Goal: Task Accomplishment & Management: Manage account settings

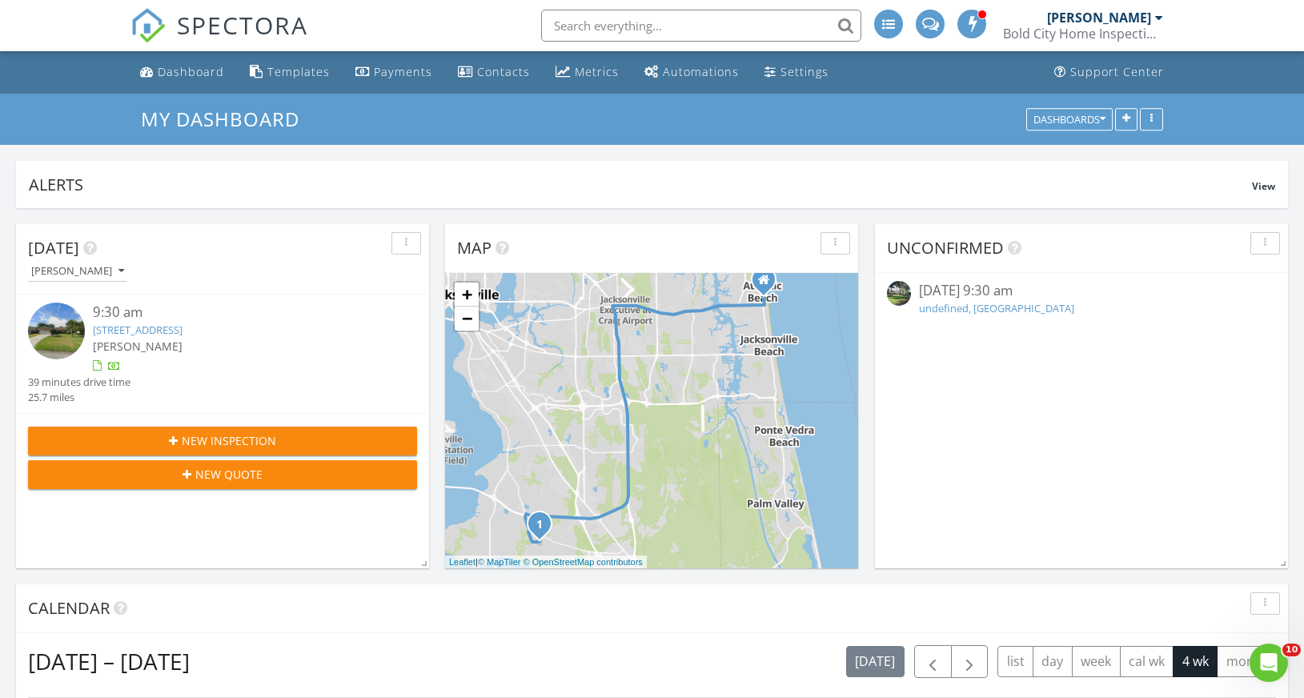
scroll to position [1642, 1329]
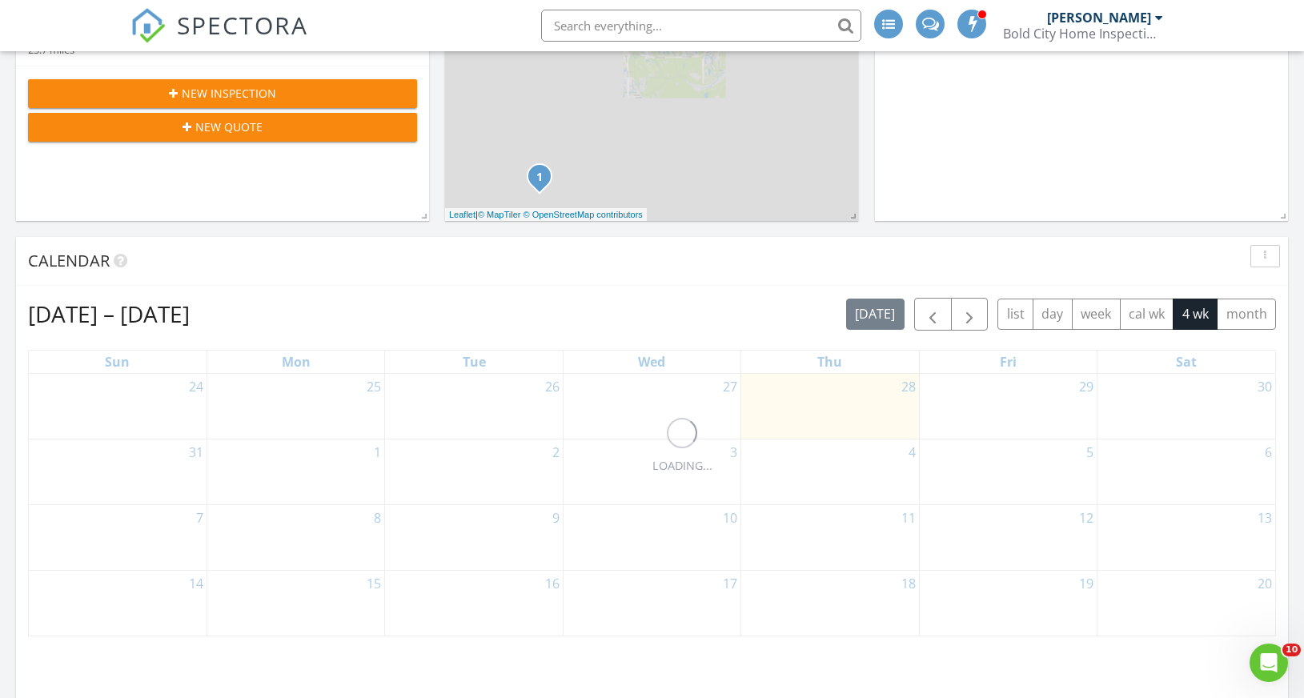
scroll to position [394, 0]
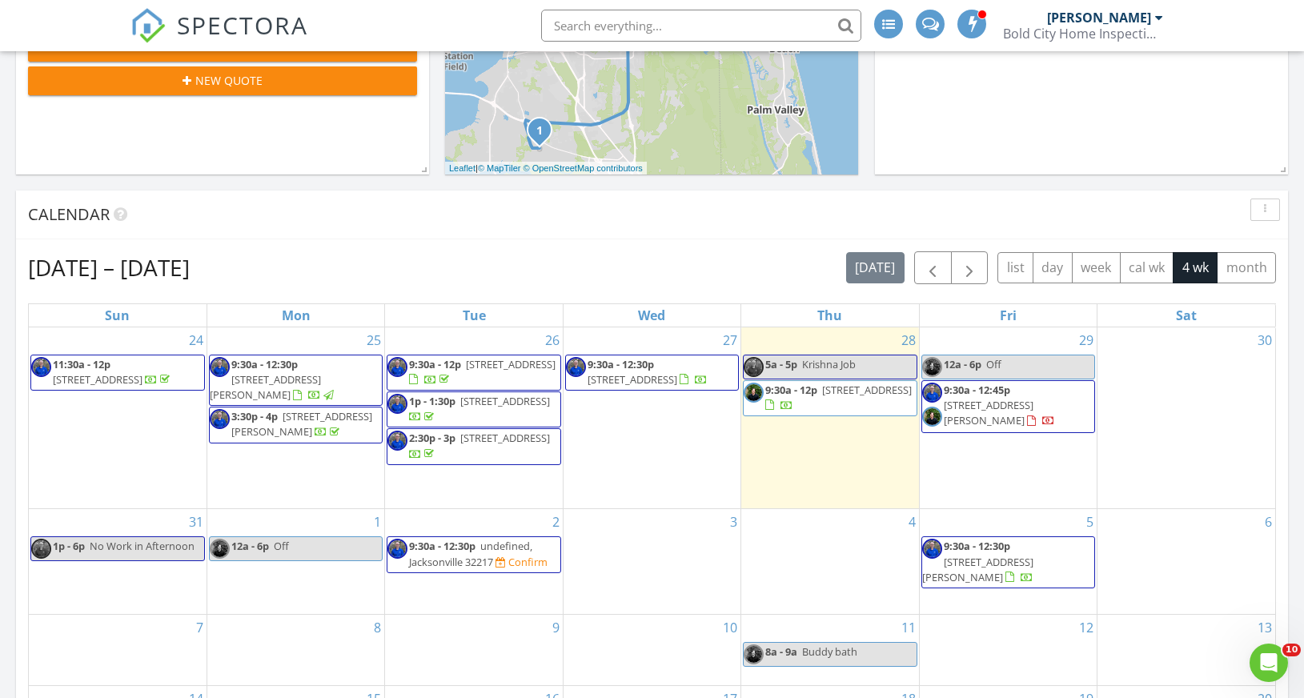
click at [1002, 411] on span "[STREET_ADDRESS][PERSON_NAME]" at bounding box center [989, 413] width 90 height 30
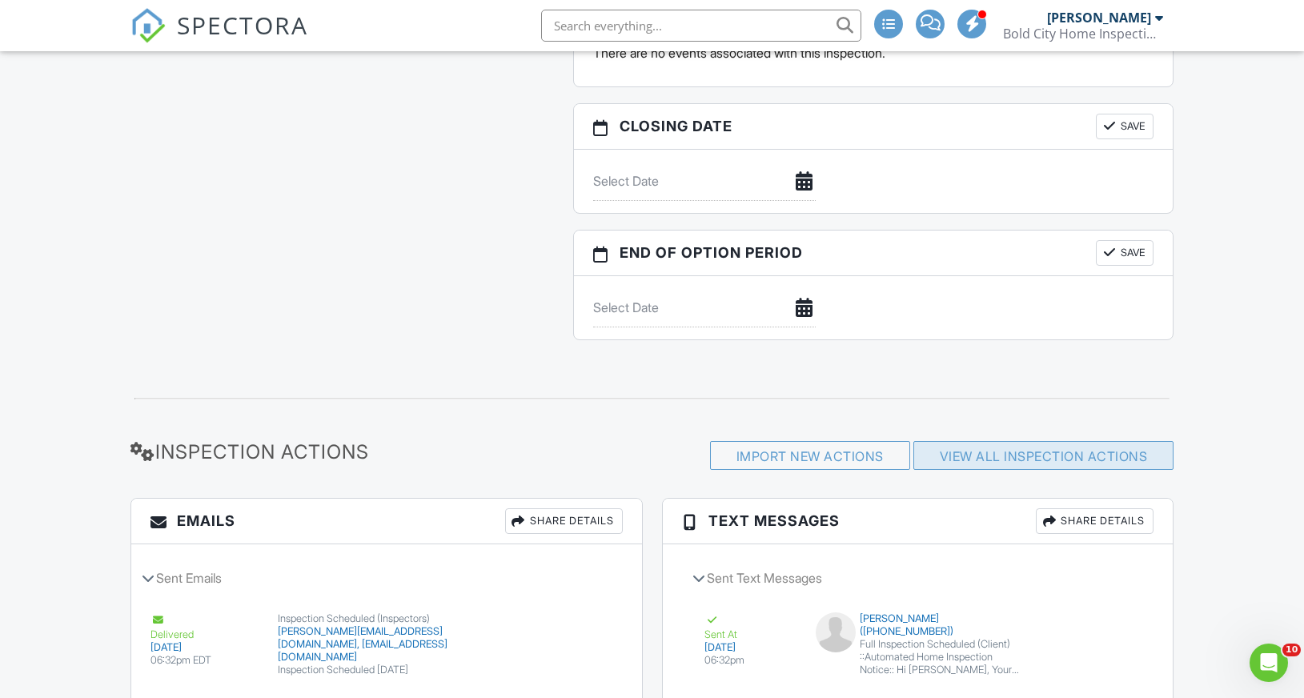
click at [981, 453] on link "View All Inspection Actions" at bounding box center [1044, 456] width 208 height 16
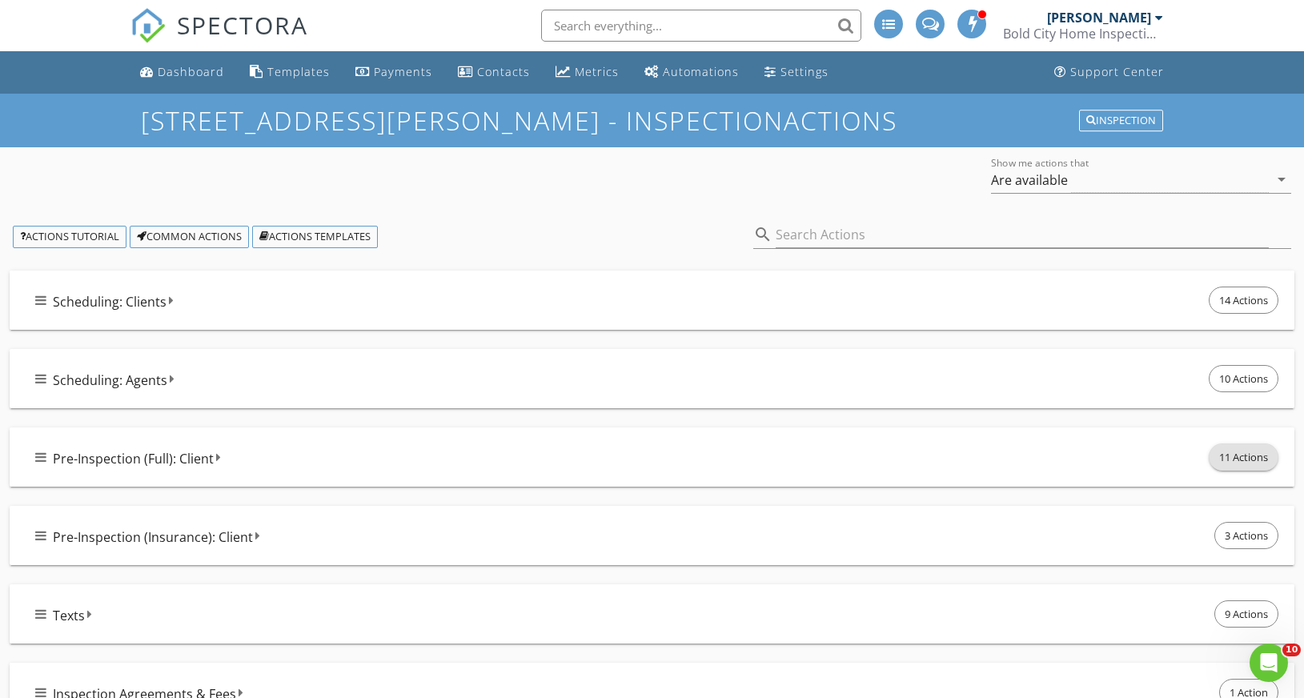
click at [1243, 454] on span "11 Actions" at bounding box center [1243, 457] width 68 height 26
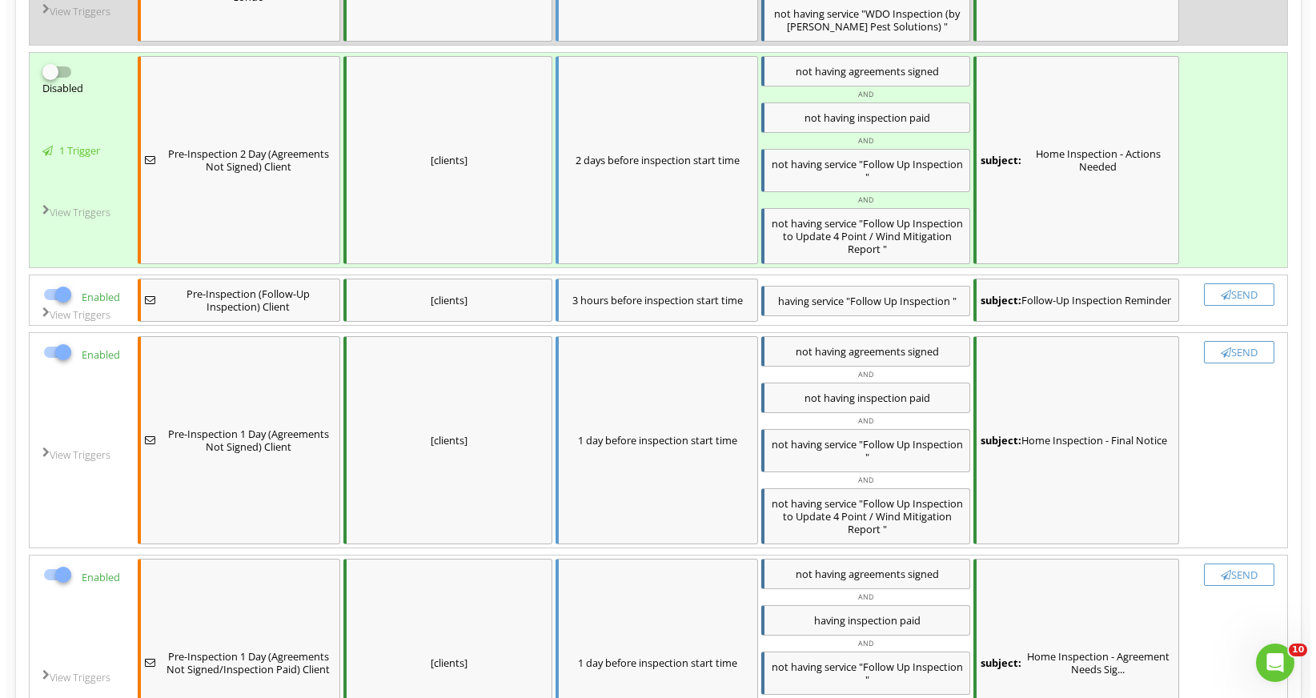
scroll to position [889, 0]
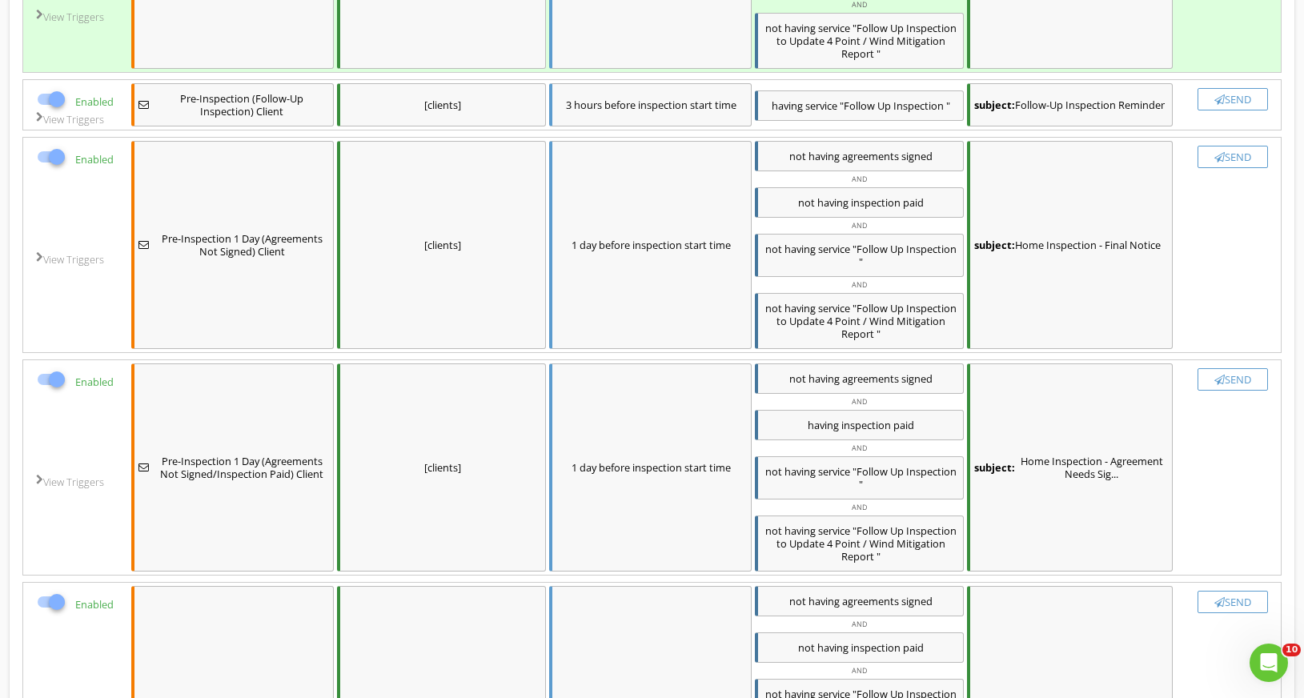
click at [1097, 275] on div "subject: Home Inspection - Final Notice" at bounding box center [1070, 245] width 206 height 208
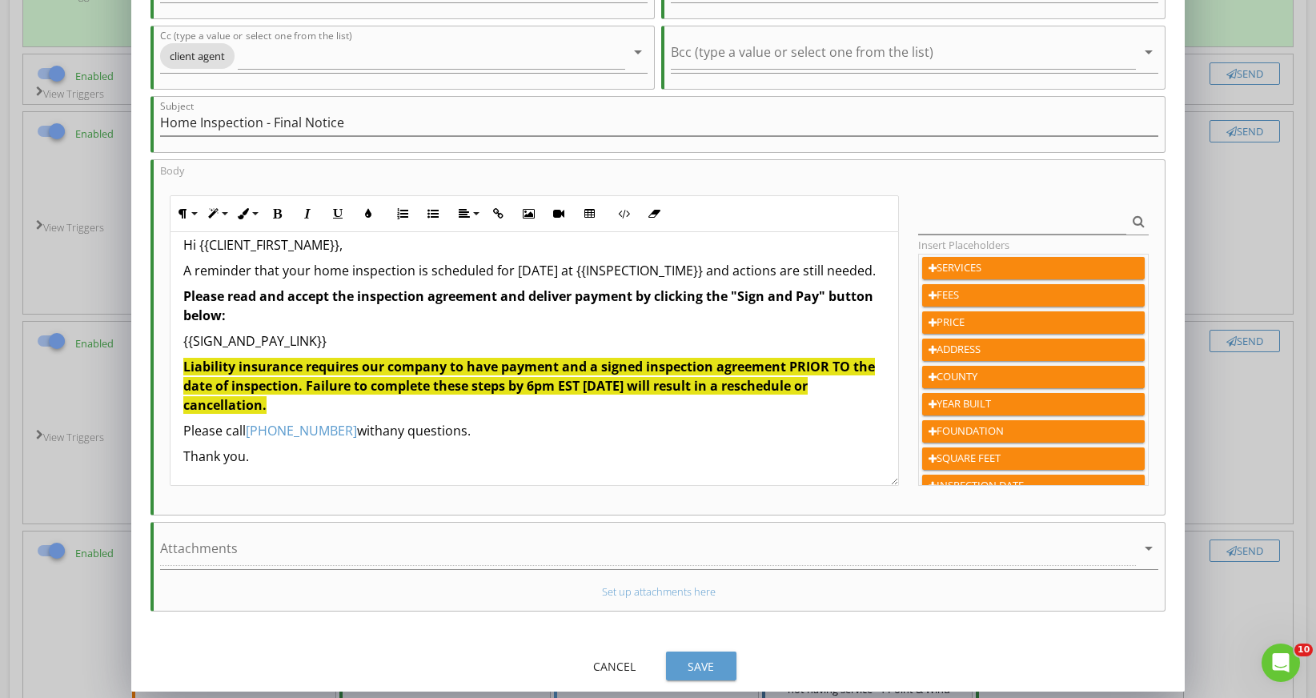
scroll to position [144, 0]
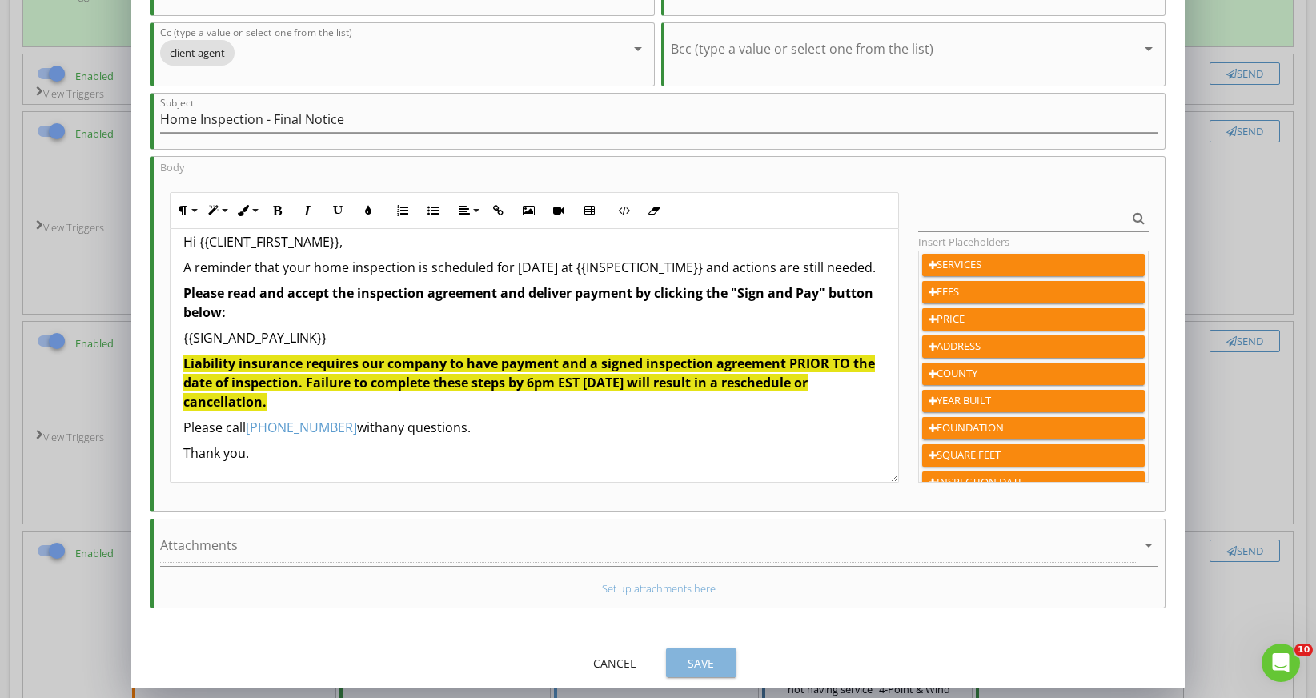
click at [709, 655] on div "Save" at bounding box center [701, 663] width 45 height 17
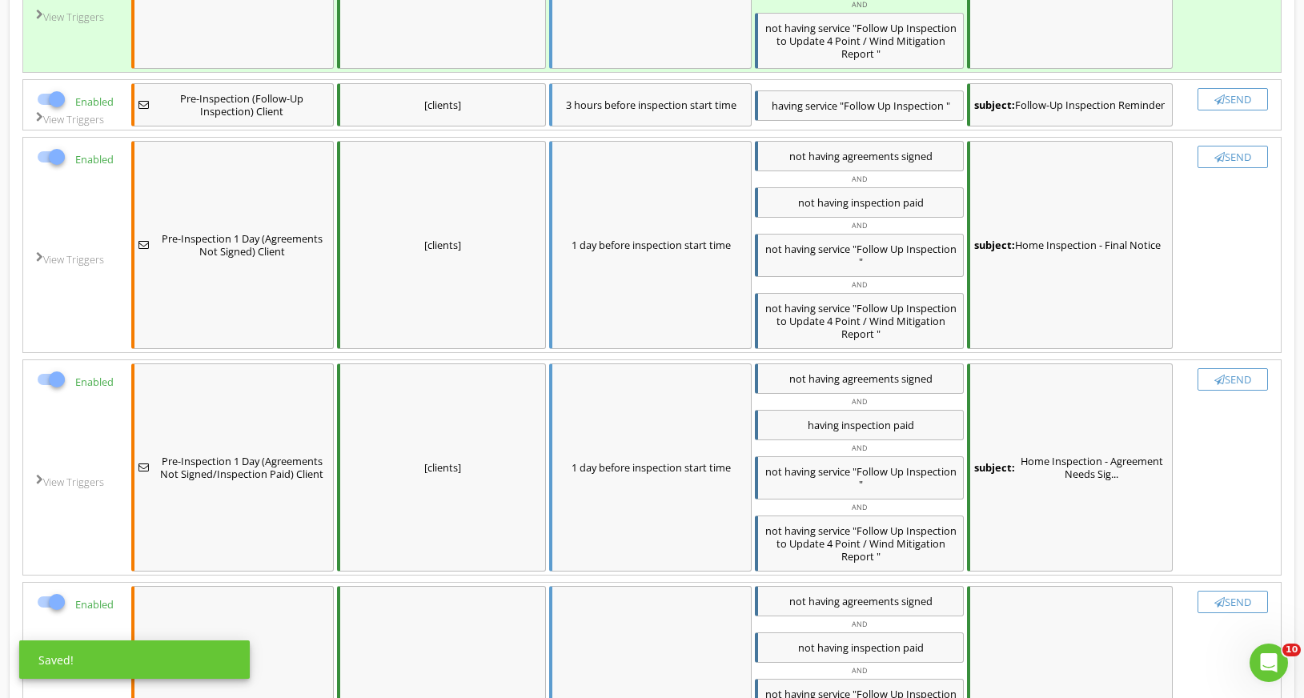
click at [1227, 158] on div "Send" at bounding box center [1233, 156] width 56 height 13
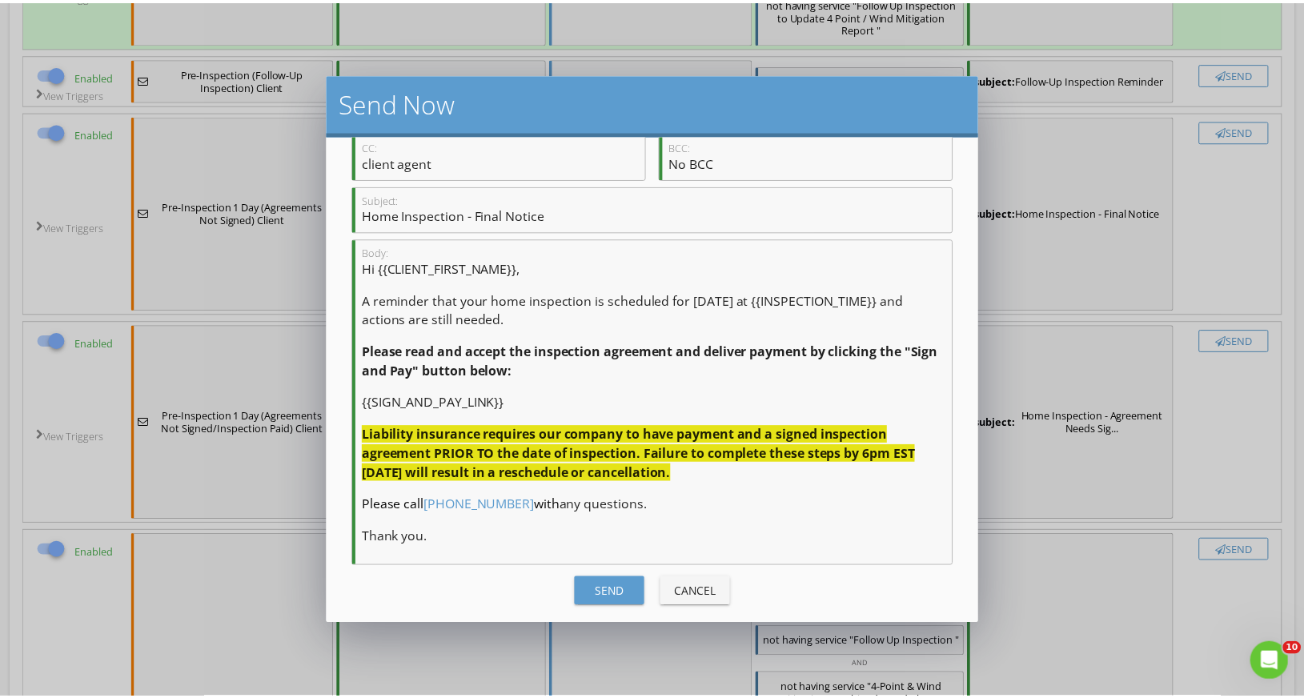
scroll to position [132, 0]
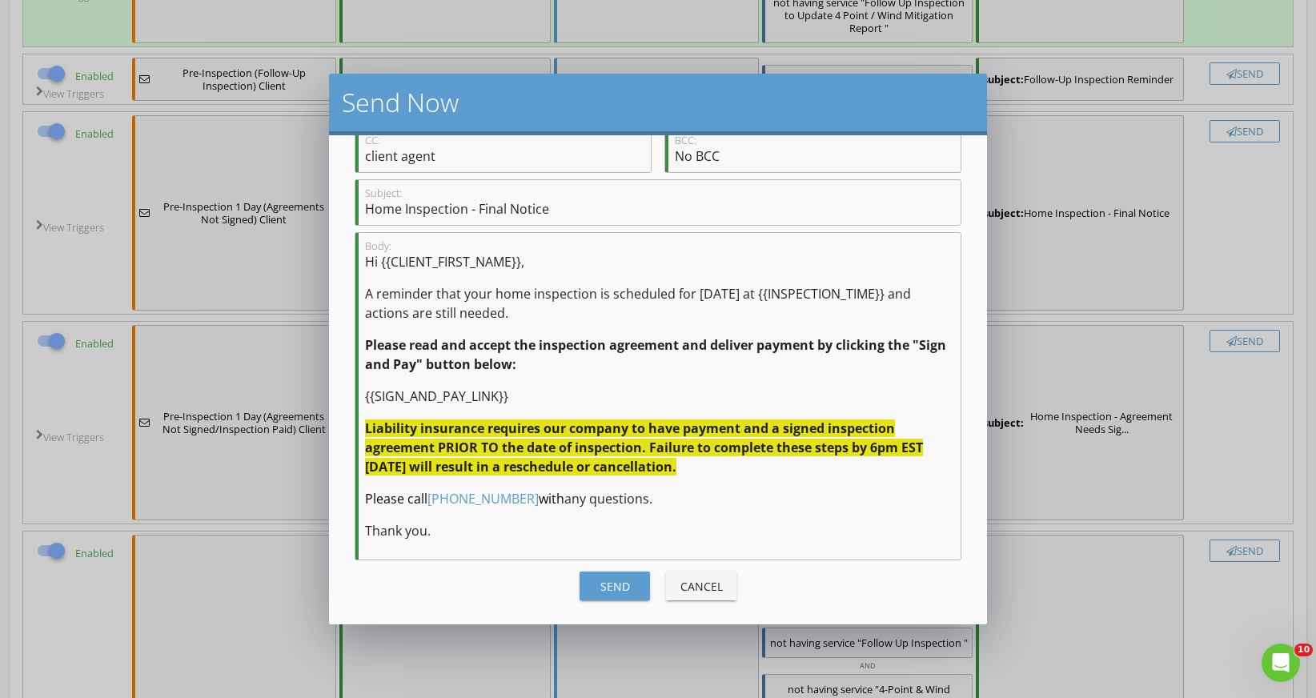
click at [601, 588] on div "Send" at bounding box center [614, 586] width 45 height 17
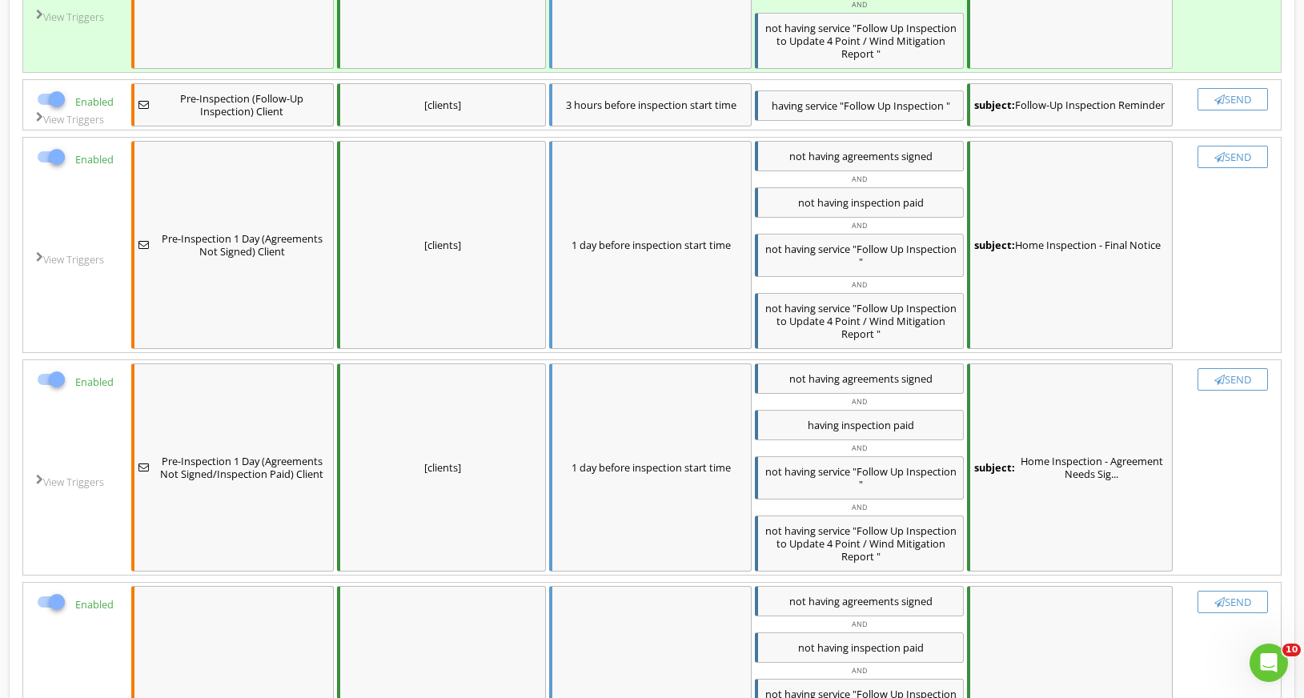
checkbox input "false"
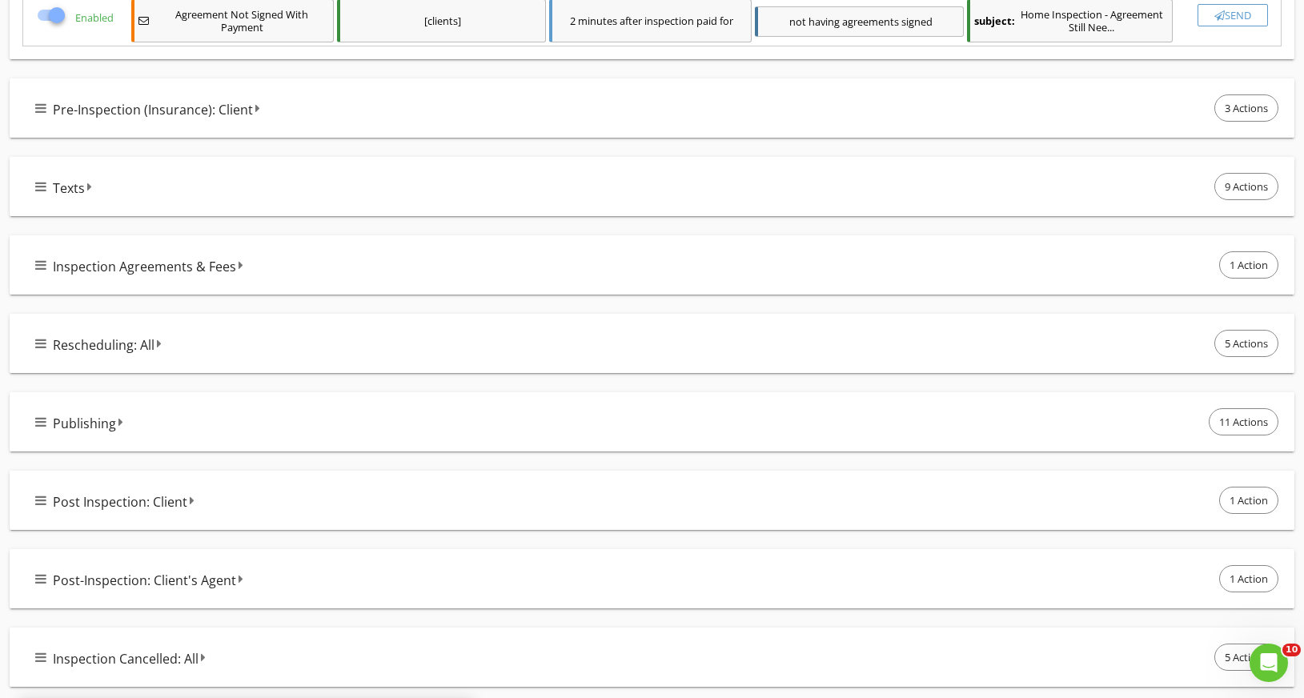
scroll to position [3078, 0]
click at [1235, 187] on span "9 Actions" at bounding box center [1246, 185] width 62 height 26
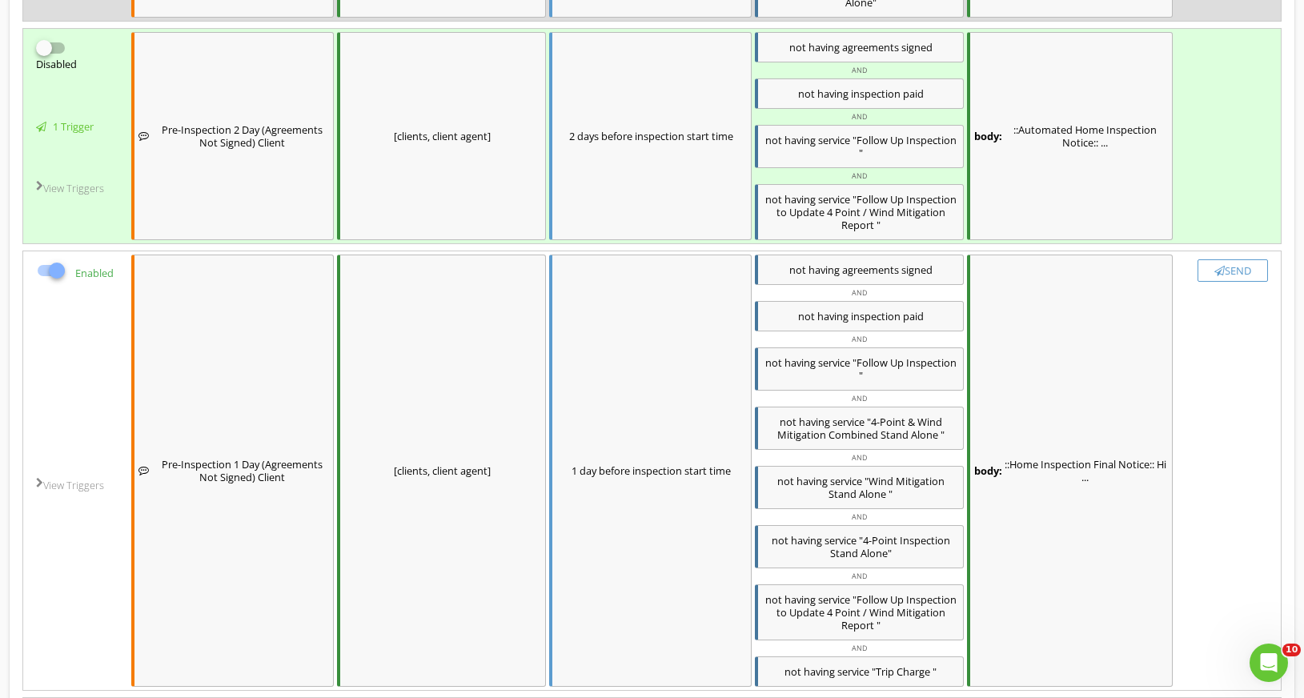
scroll to position [4157, 0]
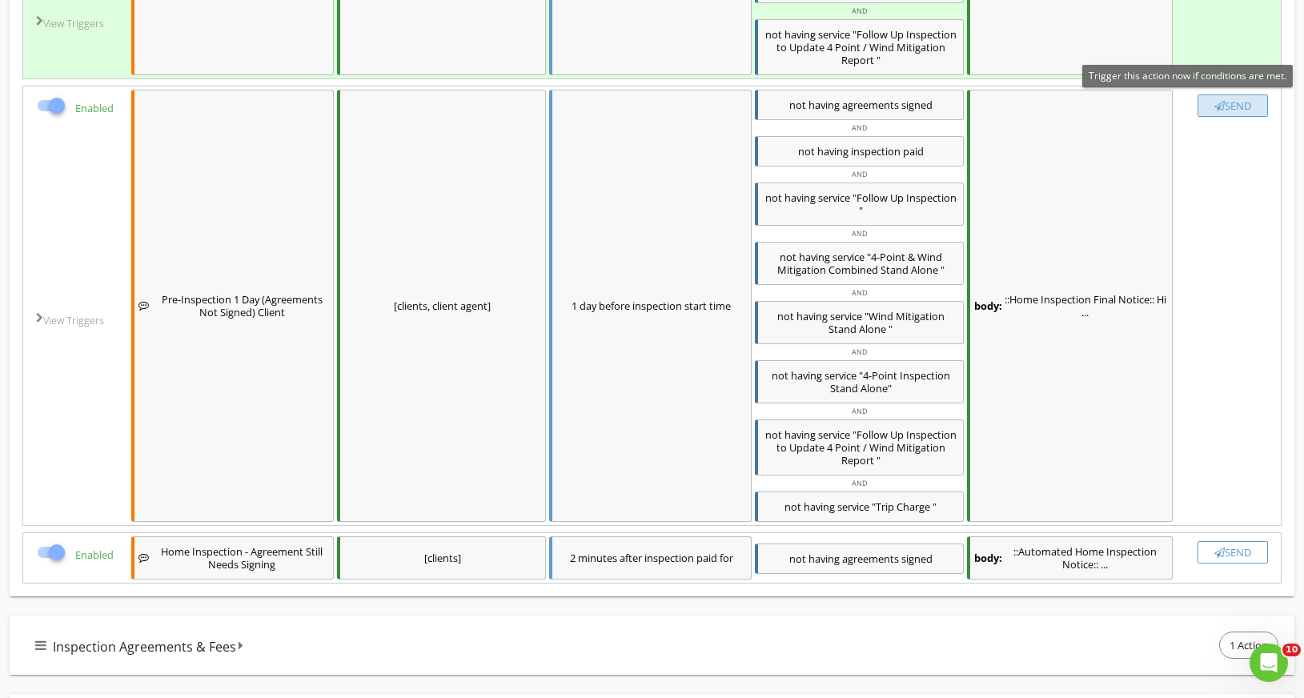
click at [1220, 102] on div "button" at bounding box center [1219, 106] width 10 height 10
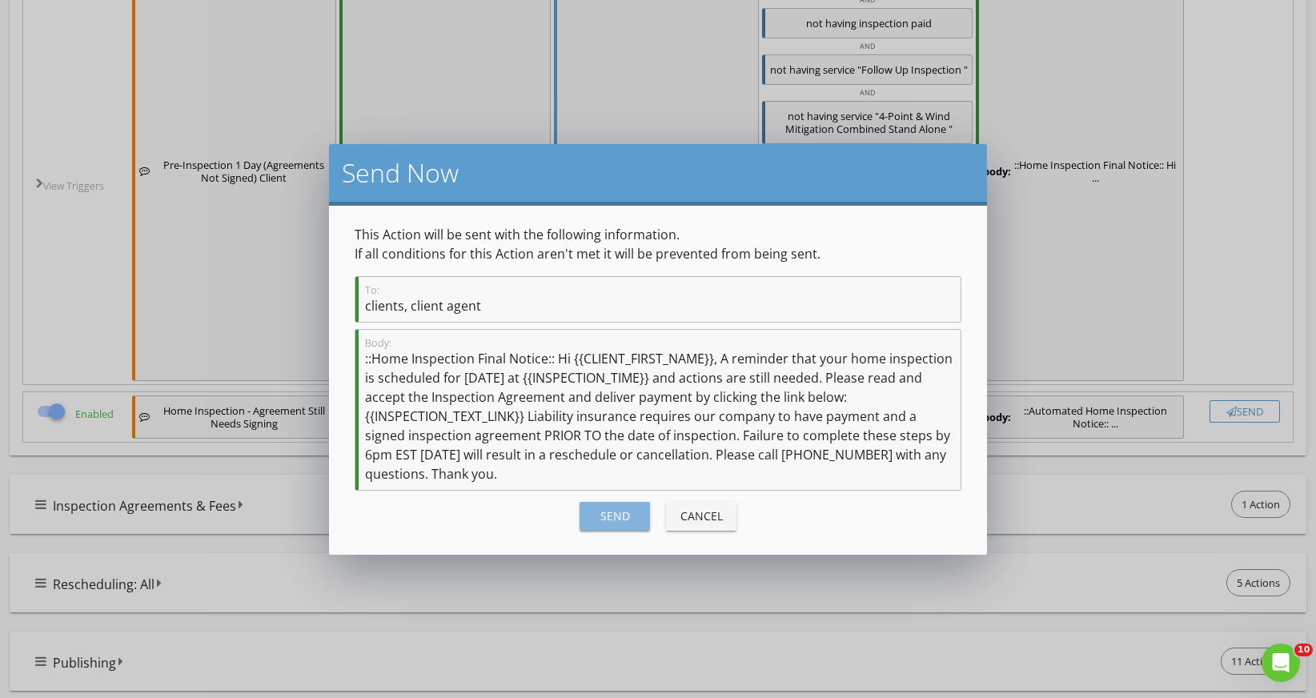
click at [611, 505] on button "Send" at bounding box center [615, 516] width 70 height 29
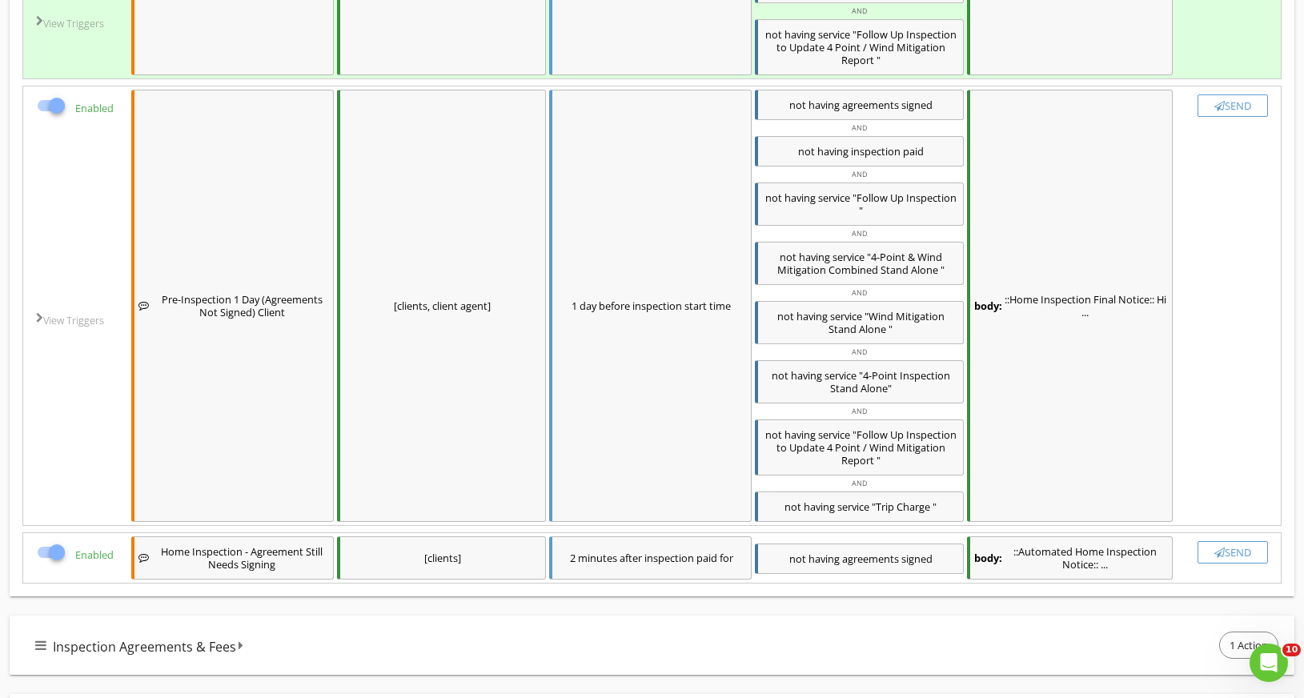
checkbox input "false"
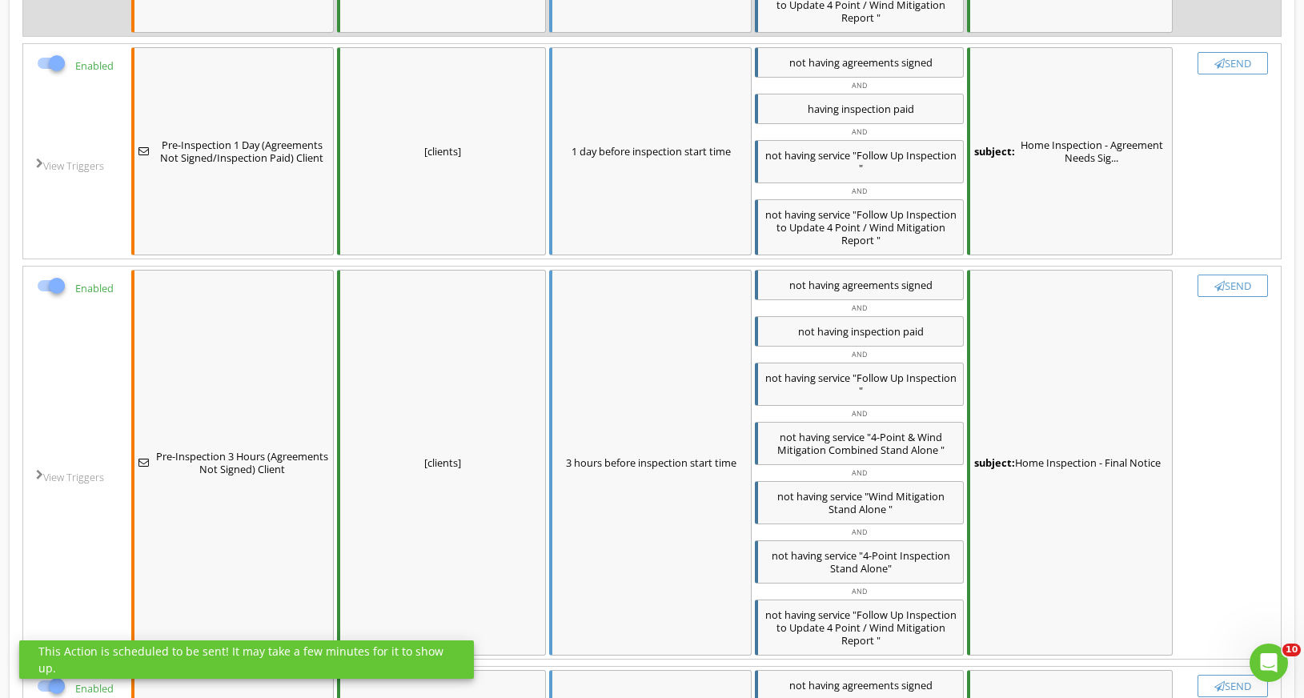
scroll to position [0, 0]
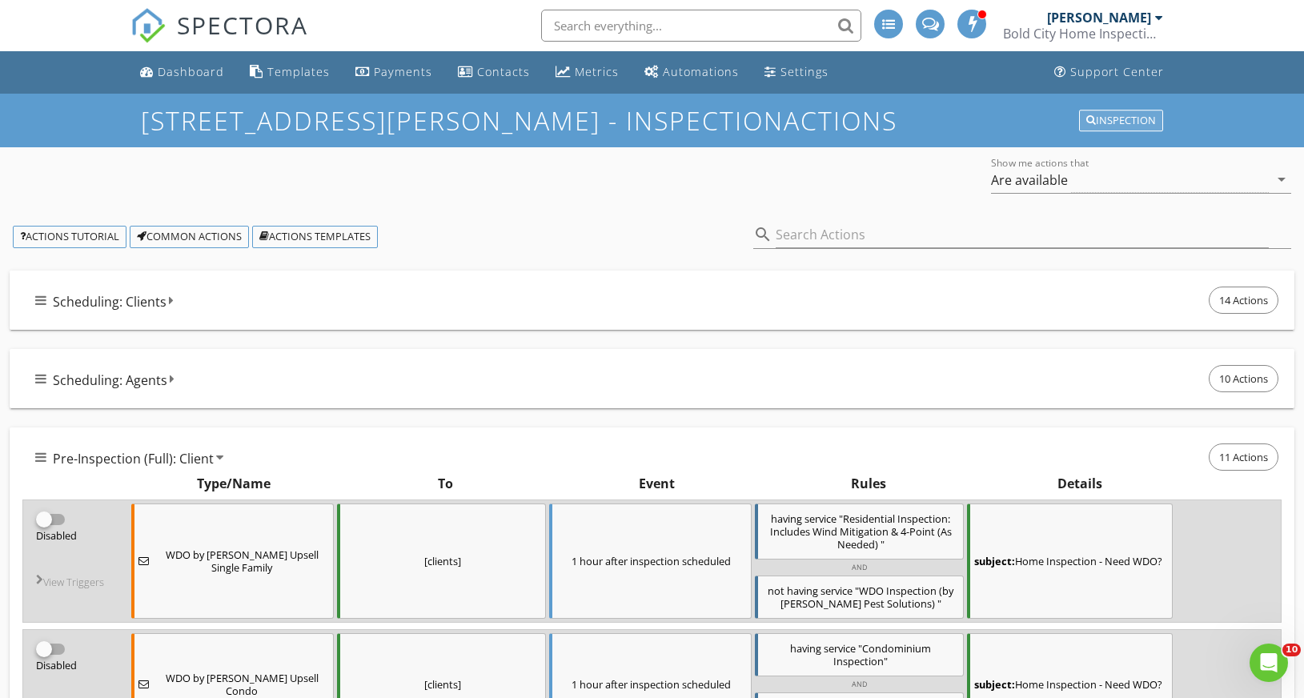
click at [1130, 126] on div "Inspection" at bounding box center [1121, 120] width 70 height 11
